Goal: Browse casually

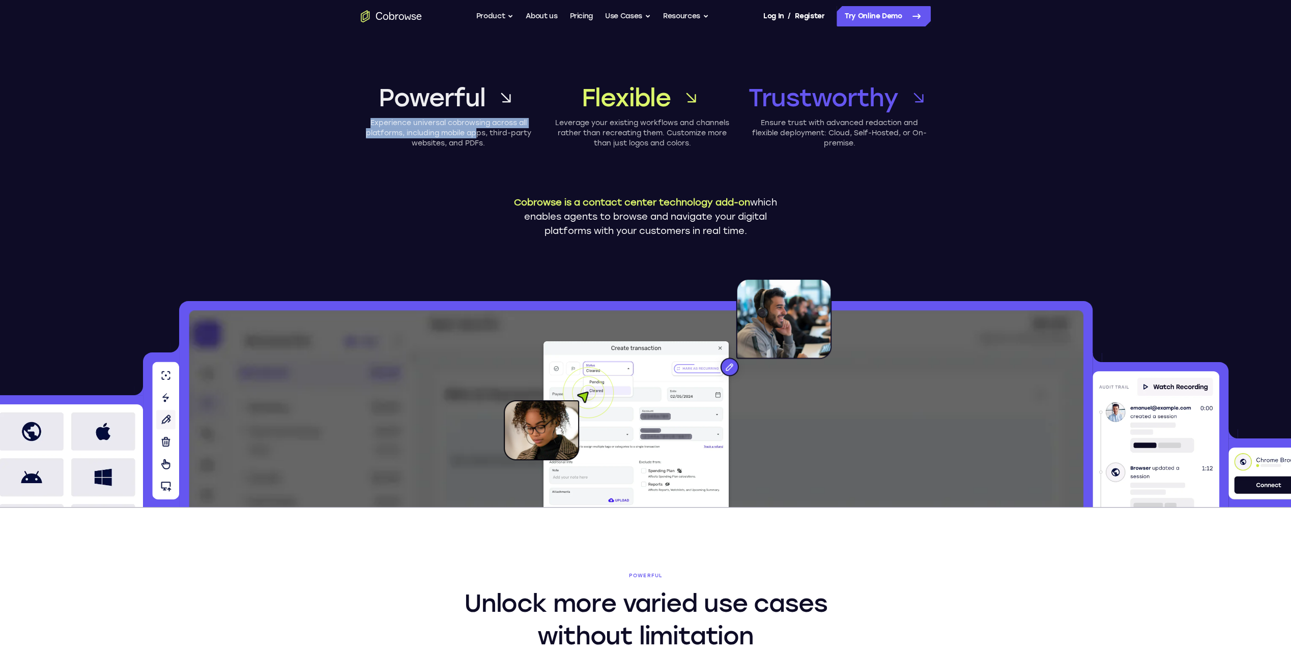
drag, startPoint x: 368, startPoint y: 124, endPoint x: 475, endPoint y: 133, distance: 107.2
click at [475, 133] on p "Experience universal cobrowsing across all platforms, including mobile apps, th…" at bounding box center [449, 133] width 176 height 31
click at [387, 134] on p "Experience universal cobrowsing across all platforms, including mobile apps, th…" at bounding box center [449, 133] width 176 height 31
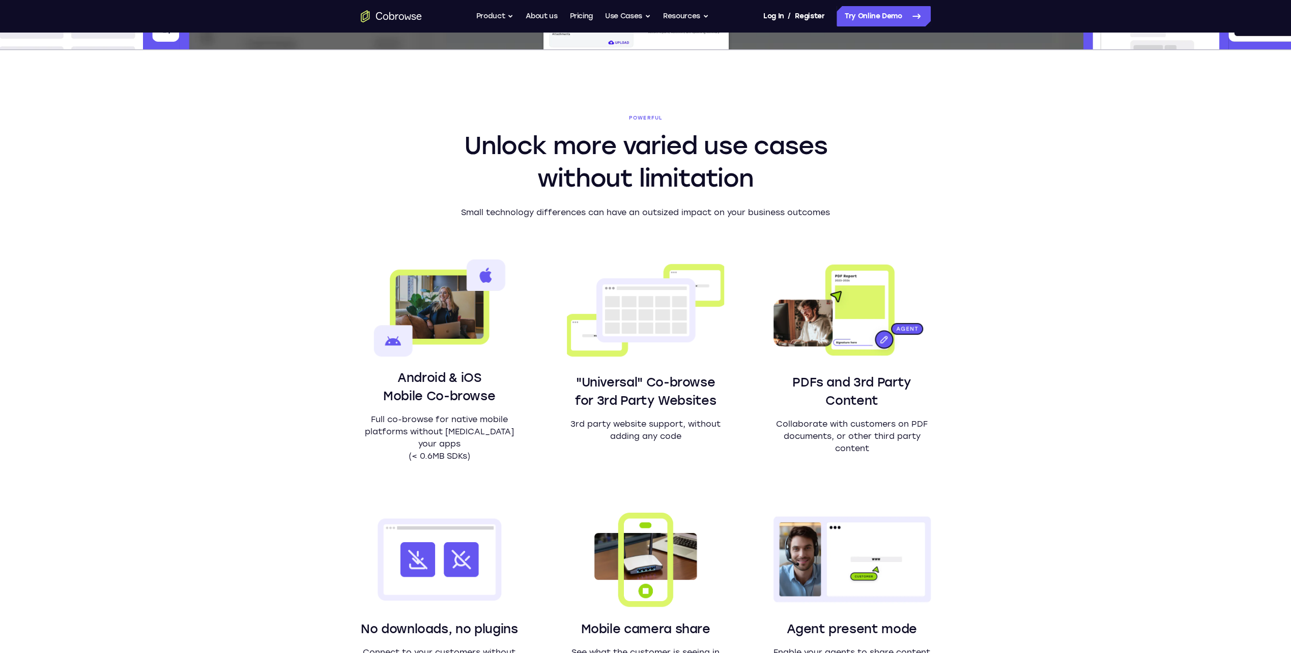
scroll to position [509, 0]
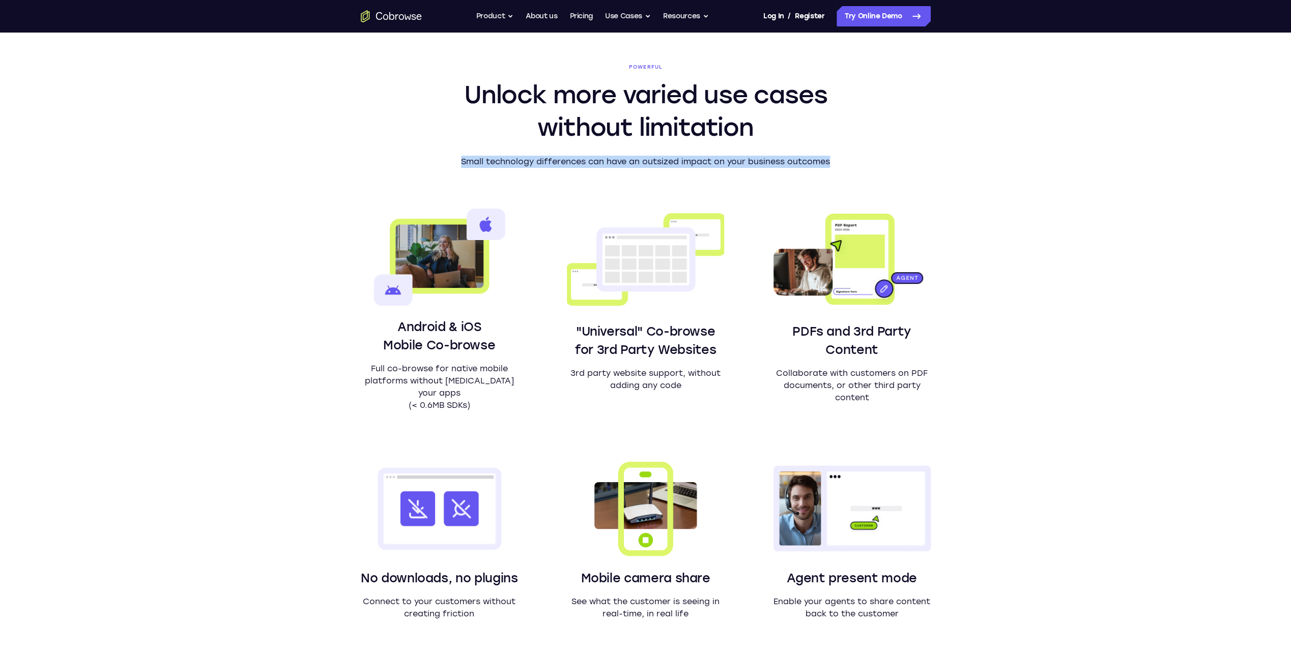
drag, startPoint x: 460, startPoint y: 161, endPoint x: 832, endPoint y: 163, distance: 372.4
click at [832, 163] on p "Small technology differences can have an outsized impact on your business outco…" at bounding box center [645, 162] width 391 height 12
drag, startPoint x: 832, startPoint y: 163, endPoint x: 846, endPoint y: 166, distance: 13.6
click at [846, 165] on section "Powerful Unlock more varied use cases without limitation Small technology diffe…" at bounding box center [645, 374] width 651 height 751
click at [840, 165] on p "Small technology differences can have an outsized impact on your business outco…" at bounding box center [645, 162] width 391 height 12
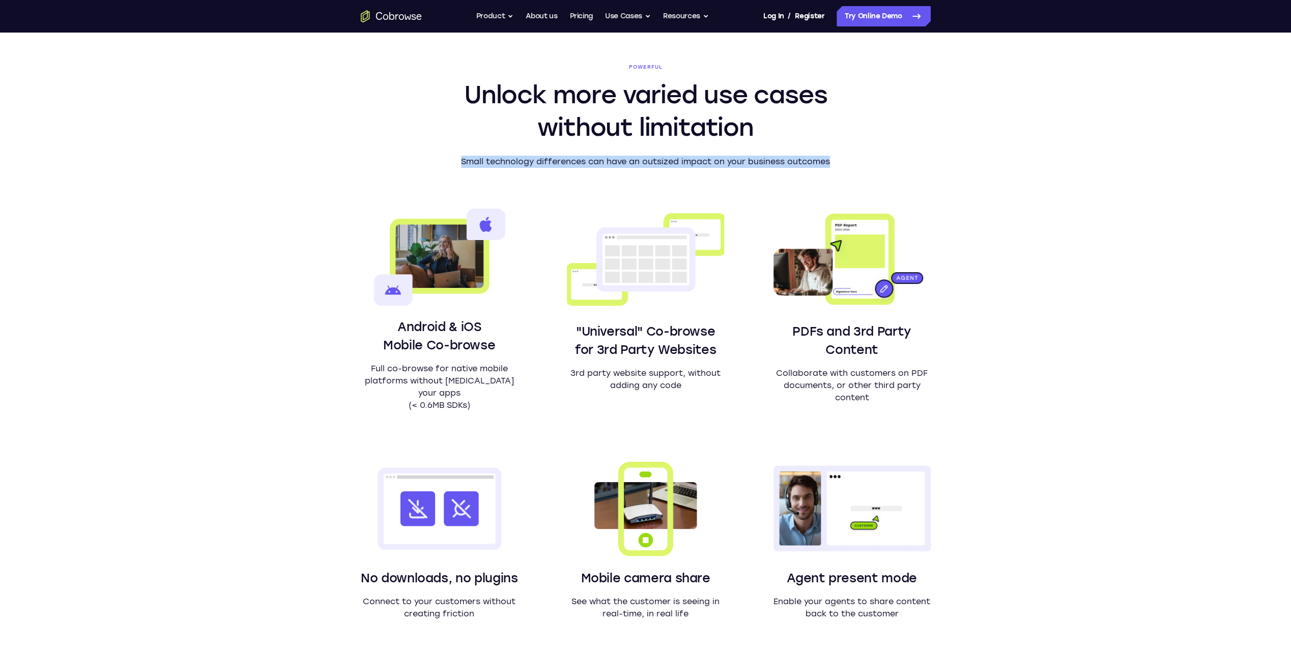
drag, startPoint x: 828, startPoint y: 161, endPoint x: 459, endPoint y: 163, distance: 369.4
click at [459, 163] on p "Small technology differences can have an outsized impact on your business outco…" at bounding box center [645, 162] width 391 height 12
drag, startPoint x: 459, startPoint y: 163, endPoint x: 401, endPoint y: 168, distance: 58.2
click at [401, 168] on section "Powerful Unlock more varied use cases without limitation Small technology diffe…" at bounding box center [645, 374] width 651 height 751
drag, startPoint x: 462, startPoint y: 161, endPoint x: 849, endPoint y: 164, distance: 386.2
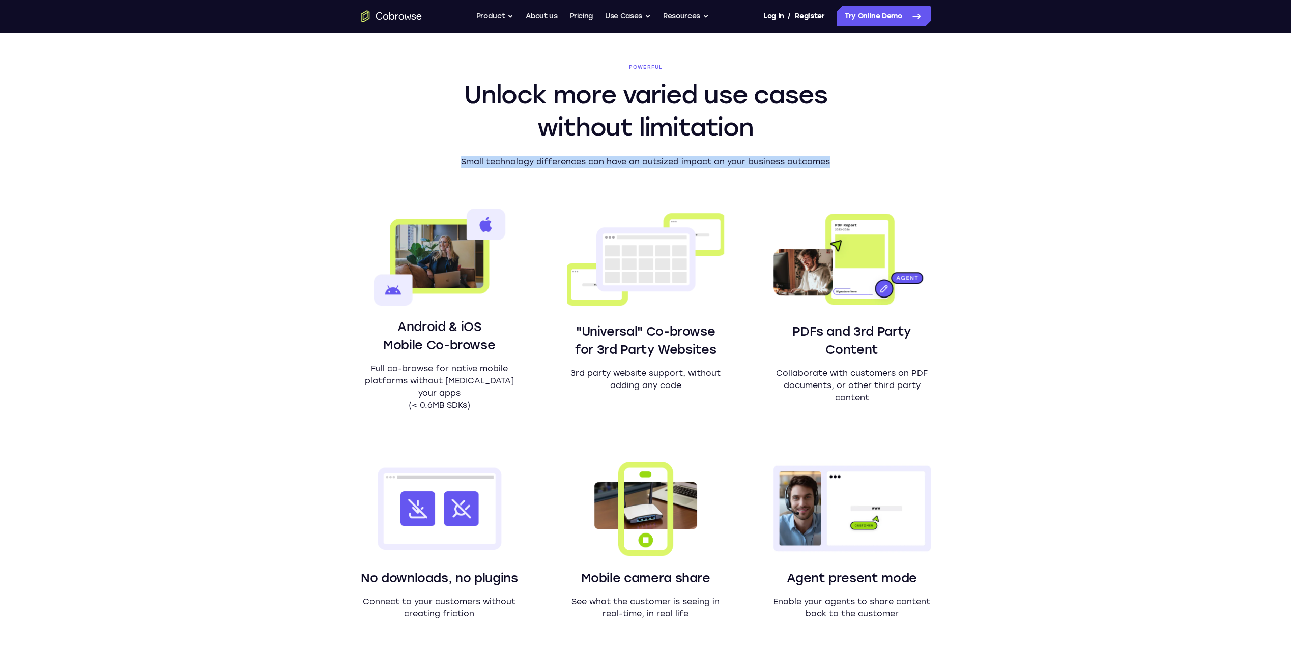
click at [849, 164] on section "Powerful Unlock more varied use cases without limitation Small technology diffe…" at bounding box center [645, 374] width 651 height 751
click at [831, 164] on p "Small technology differences can have an outsized impact on your business outco…" at bounding box center [645, 162] width 391 height 12
drag, startPoint x: 830, startPoint y: 162, endPoint x: 458, endPoint y: 161, distance: 371.9
click at [458, 161] on p "Small technology differences can have an outsized impact on your business outco…" at bounding box center [645, 162] width 391 height 12
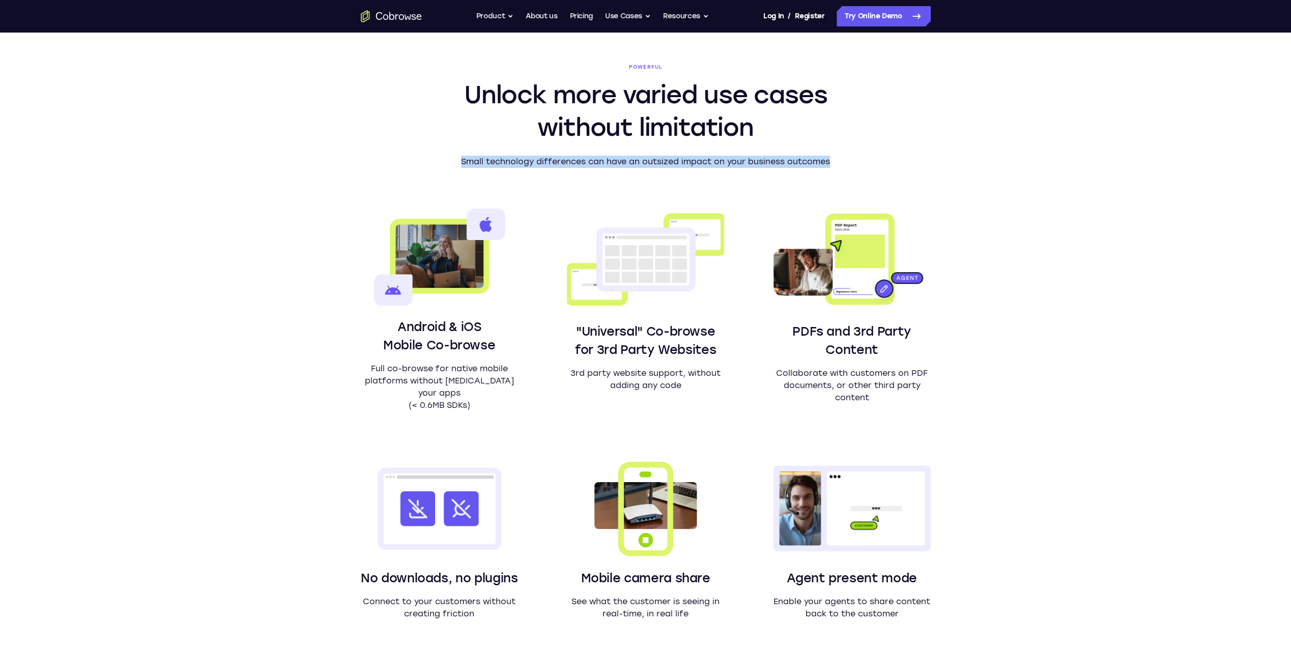
click at [458, 161] on p "Small technology differences can have an outsized impact on your business outco…" at bounding box center [645, 162] width 391 height 12
click at [459, 164] on p "Small technology differences can have an outsized impact on your business outco…" at bounding box center [645, 162] width 391 height 12
click at [464, 164] on p "Small technology differences can have an outsized impact on your business outco…" at bounding box center [645, 162] width 391 height 12
drag, startPoint x: 462, startPoint y: 161, endPoint x: 840, endPoint y: 157, distance: 377.5
click at [840, 157] on p "Small technology differences can have an outsized impact on your business outco…" at bounding box center [645, 162] width 391 height 12
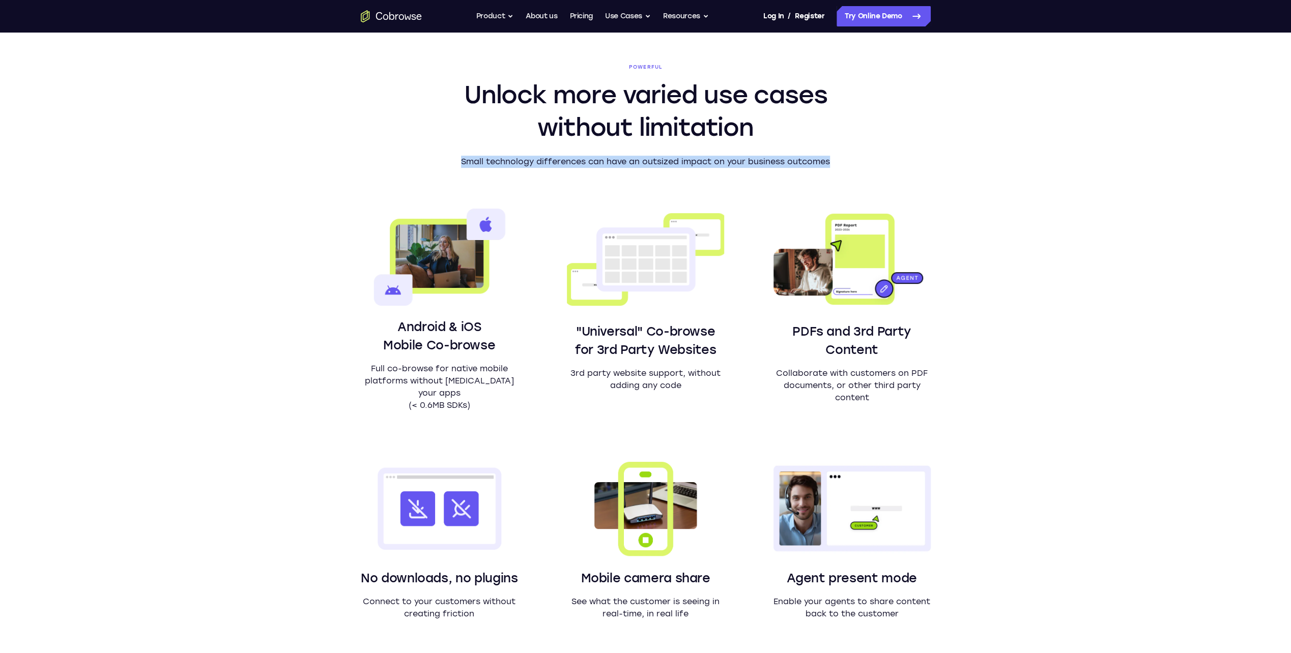
drag, startPoint x: 840, startPoint y: 157, endPoint x: 838, endPoint y: 164, distance: 7.8
click at [838, 164] on p "Small technology differences can have an outsized impact on your business outco…" at bounding box center [645, 162] width 391 height 12
click at [835, 166] on p "Small technology differences can have an outsized impact on your business outco…" at bounding box center [645, 162] width 391 height 12
drag, startPoint x: 829, startPoint y: 164, endPoint x: 459, endPoint y: 162, distance: 370.4
click at [459, 162] on p "Small technology differences can have an outsized impact on your business outco…" at bounding box center [645, 162] width 391 height 12
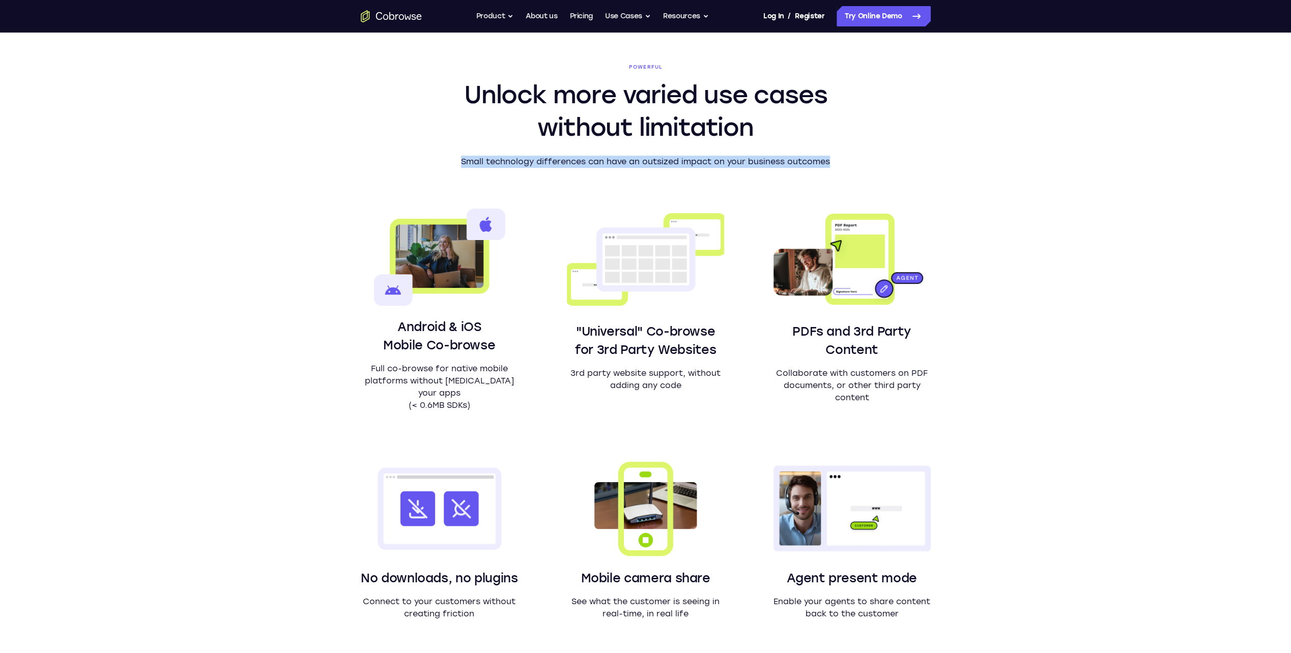
drag, startPoint x: 459, startPoint y: 162, endPoint x: 468, endPoint y: 162, distance: 8.7
click at [468, 162] on p "Small technology differences can have an outsized impact on your business outco…" at bounding box center [645, 162] width 391 height 12
click at [461, 162] on p "Small technology differences can have an outsized impact on your business outco…" at bounding box center [645, 162] width 391 height 12
drag, startPoint x: 462, startPoint y: 161, endPoint x: 869, endPoint y: 167, distance: 406.1
click at [869, 167] on section "Powerful Unlock more varied use cases without limitation Small technology diffe…" at bounding box center [645, 374] width 651 height 751
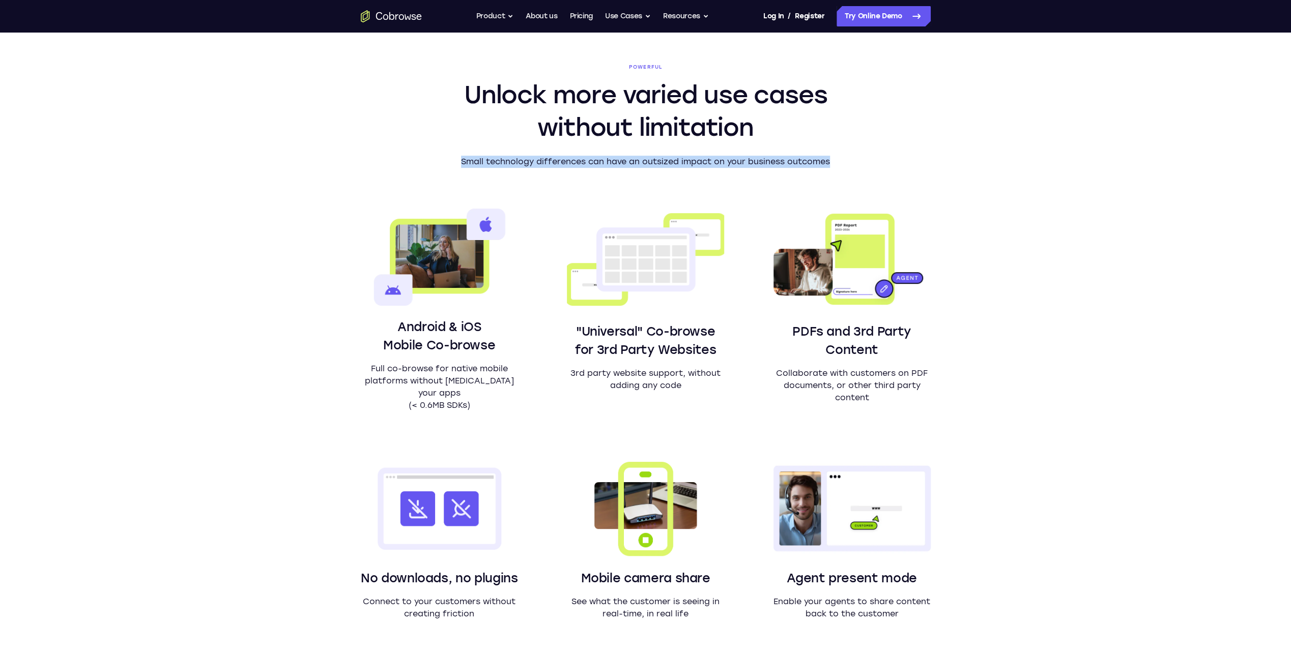
drag, startPoint x: 869, startPoint y: 167, endPoint x: 861, endPoint y: 167, distance: 7.6
click at [865, 167] on section "Powerful Unlock more varied use cases without limitation Small technology diffe…" at bounding box center [645, 374] width 651 height 751
click at [829, 166] on p "Small technology differences can have an outsized impact on your business outco…" at bounding box center [645, 162] width 391 height 12
drag, startPoint x: 835, startPoint y: 163, endPoint x: 460, endPoint y: 165, distance: 375.0
click at [460, 165] on p "Small technology differences can have an outsized impact on your business outco…" at bounding box center [645, 162] width 391 height 12
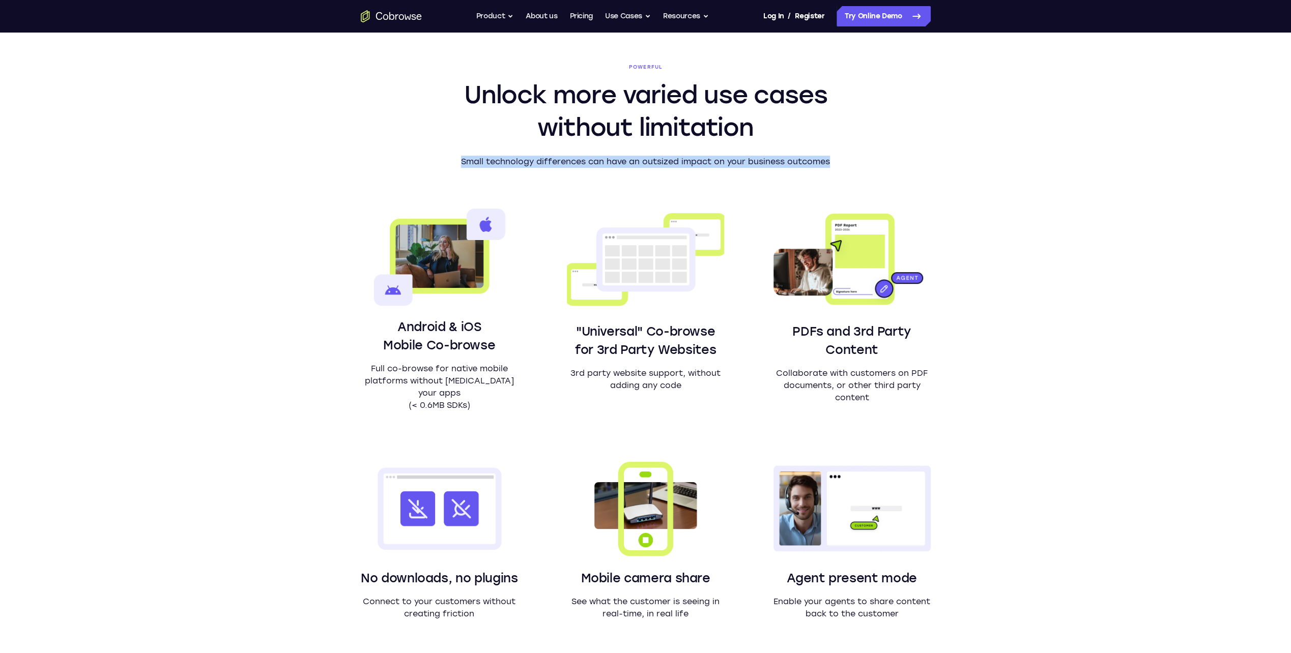
drag, startPoint x: 460, startPoint y: 165, endPoint x: 454, endPoint y: 164, distance: 6.7
click at [454, 164] on p "Small technology differences can have an outsized impact on your business outco…" at bounding box center [645, 162] width 391 height 12
click at [452, 164] on p "Small technology differences can have an outsized impact on your business outco…" at bounding box center [645, 162] width 391 height 12
drag, startPoint x: 452, startPoint y: 164, endPoint x: 464, endPoint y: 165, distance: 11.7
click at [465, 165] on p "Small technology differences can have an outsized impact on your business outco…" at bounding box center [645, 162] width 391 height 12
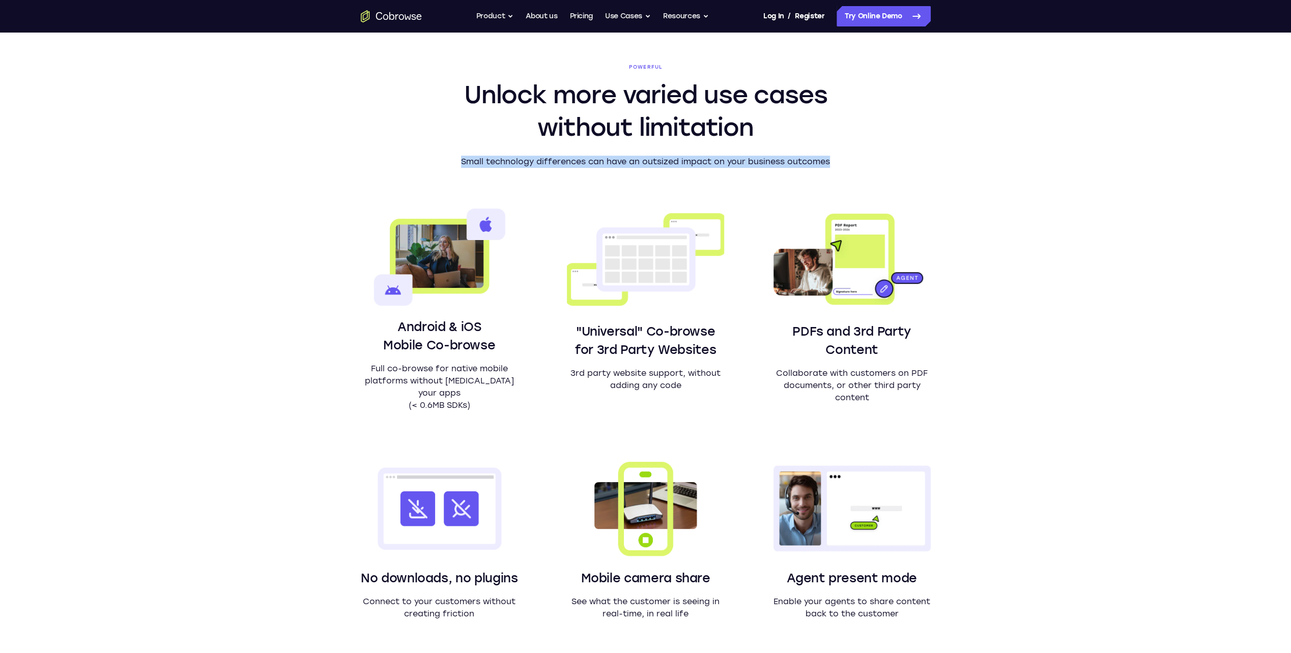
click at [459, 165] on p "Small technology differences can have an outsized impact on your business outco…" at bounding box center [645, 162] width 391 height 12
drag, startPoint x: 462, startPoint y: 162, endPoint x: 838, endPoint y: 165, distance: 376.5
click at [838, 165] on p "Small technology differences can have an outsized impact on your business outco…" at bounding box center [645, 162] width 391 height 12
click at [842, 163] on section "Powerful Unlock more varied use cases without limitation Small technology diffe…" at bounding box center [645, 374] width 651 height 751
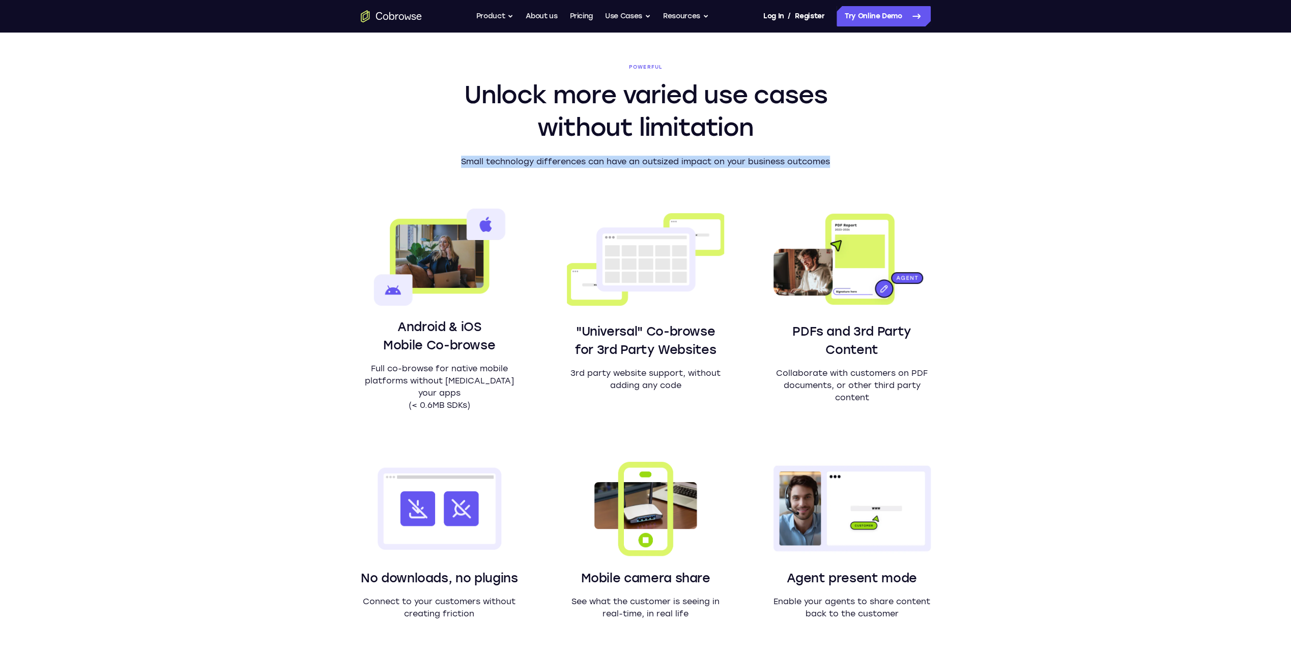
drag, startPoint x: 842, startPoint y: 163, endPoint x: 833, endPoint y: 162, distance: 8.7
click at [832, 162] on p "Small technology differences can have an outsized impact on your business outco…" at bounding box center [645, 162] width 391 height 12
click at [832, 163] on p "Small technology differences can have an outsized impact on your business outco…" at bounding box center [645, 162] width 391 height 12
drag, startPoint x: 461, startPoint y: 162, endPoint x: 827, endPoint y: 161, distance: 365.8
click at [827, 161] on p "Small technology differences can have an outsized impact on your business outco…" at bounding box center [645, 162] width 391 height 12
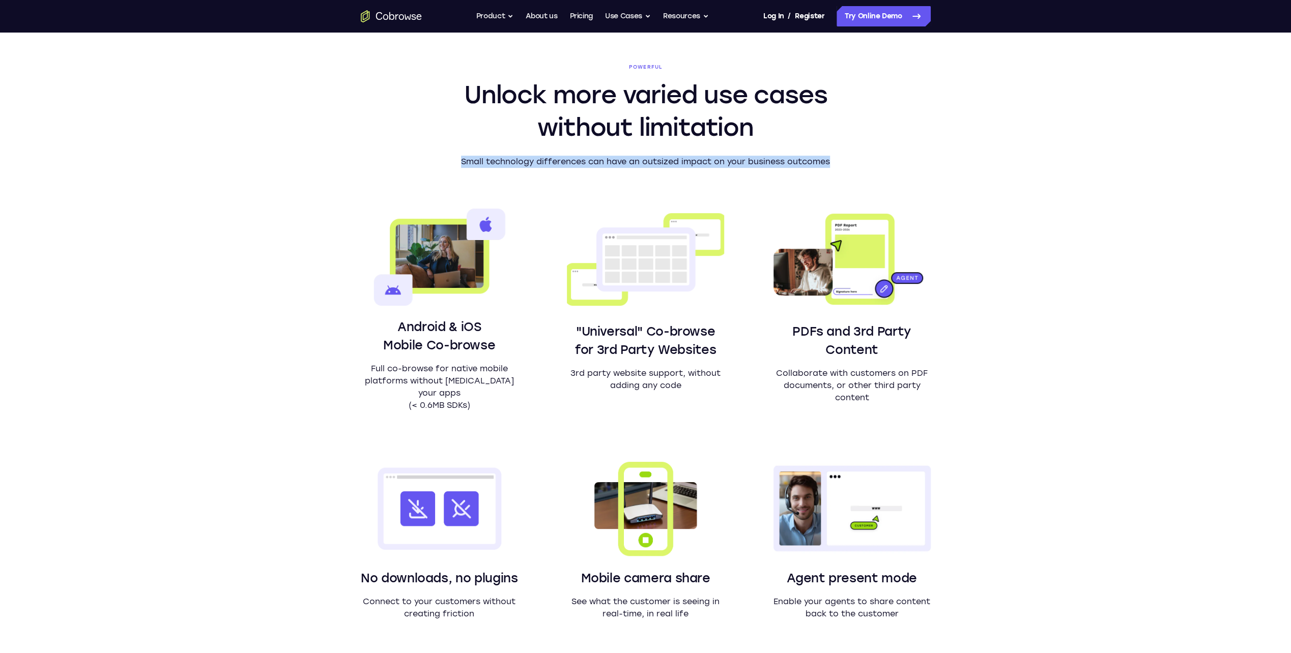
click at [828, 161] on p "Small technology differences can have an outsized impact on your business outco…" at bounding box center [645, 162] width 391 height 12
click at [1114, 375] on div "Powerful Unlock more varied use cases without limitation Small technology diffe…" at bounding box center [645, 374] width 1291 height 751
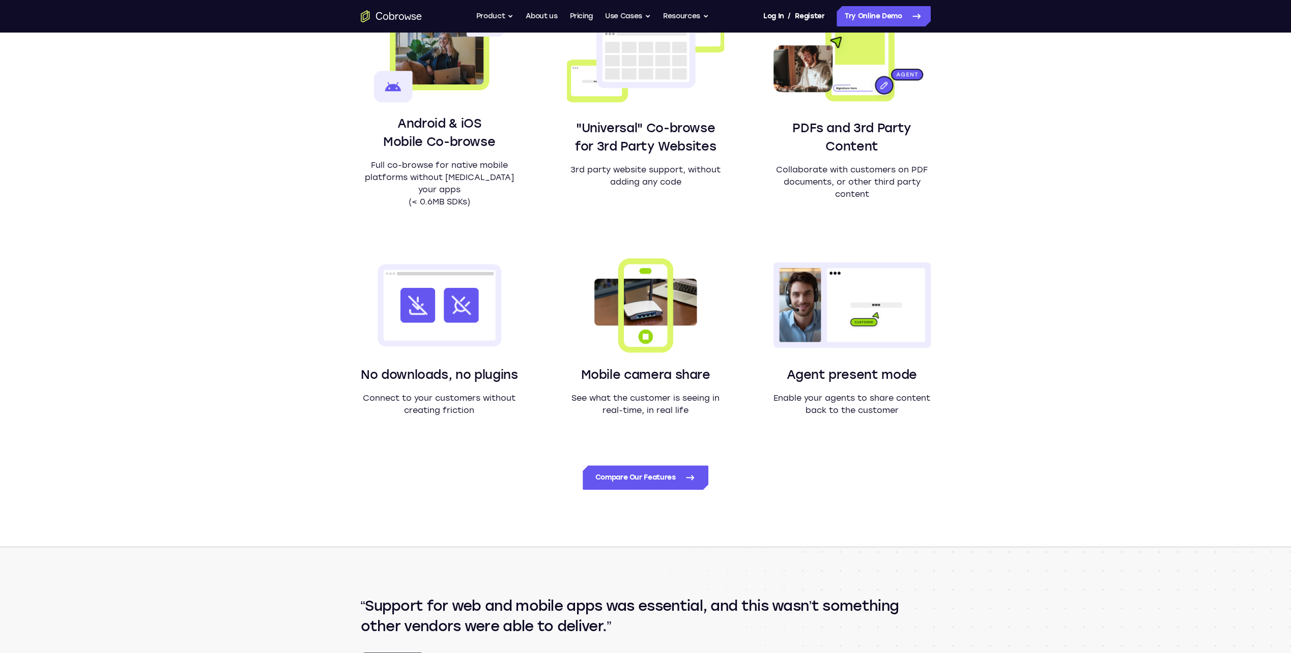
scroll to position [763, 0]
